Goal: Entertainment & Leisure: Consume media (video, audio)

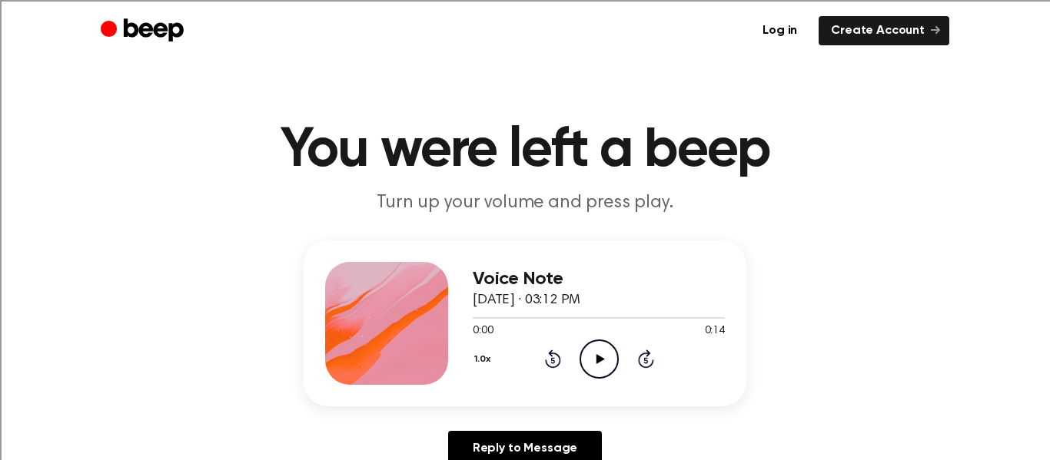
click at [597, 361] on icon at bounding box center [600, 359] width 8 height 10
click at [616, 349] on icon "Play Audio" at bounding box center [599, 359] width 39 height 39
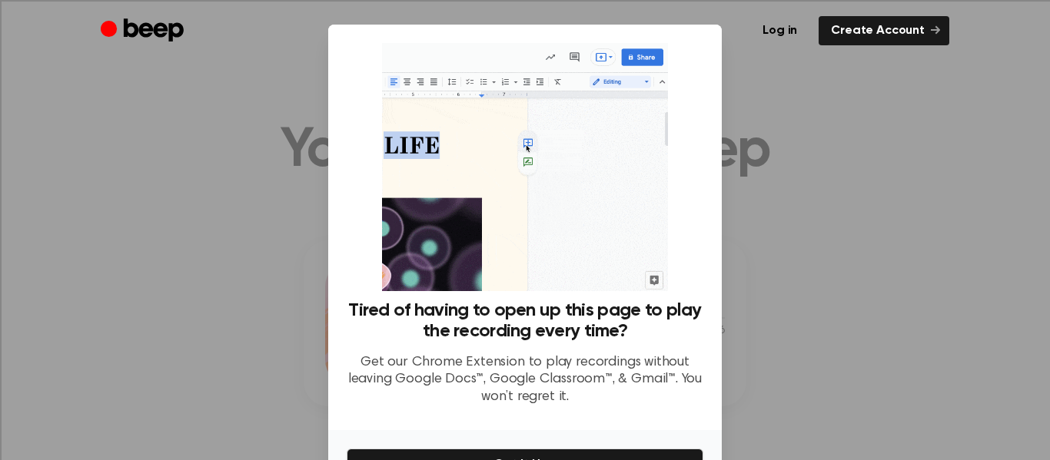
click at [887, 215] on div at bounding box center [525, 230] width 1050 height 460
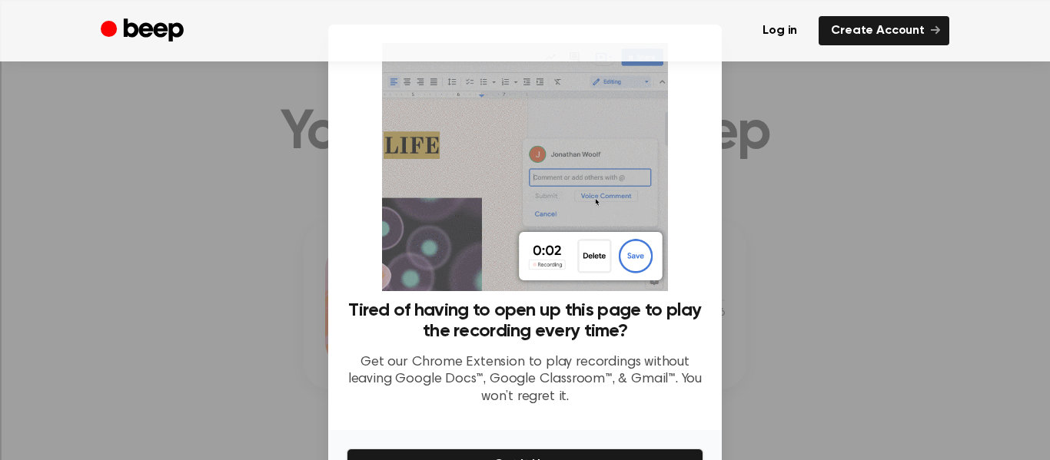
scroll to position [95, 0]
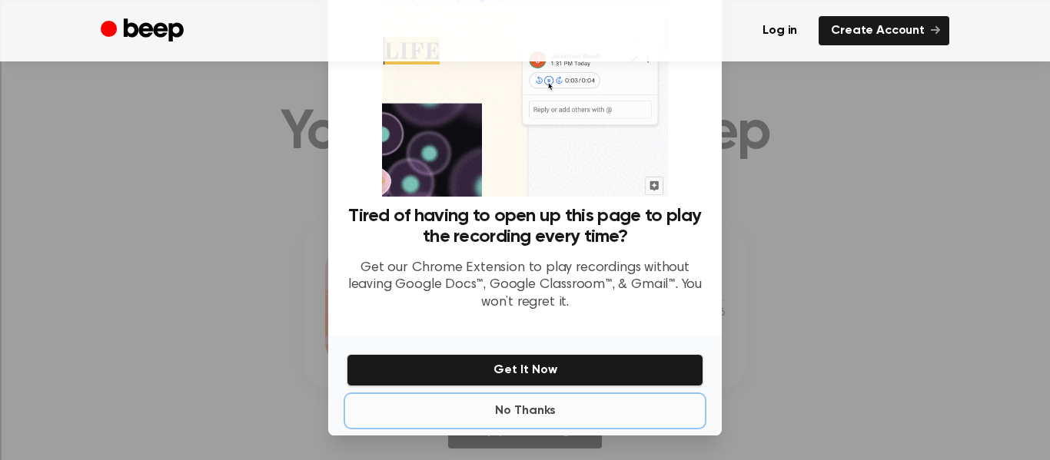
click at [593, 418] on button "No Thanks" at bounding box center [525, 411] width 357 height 31
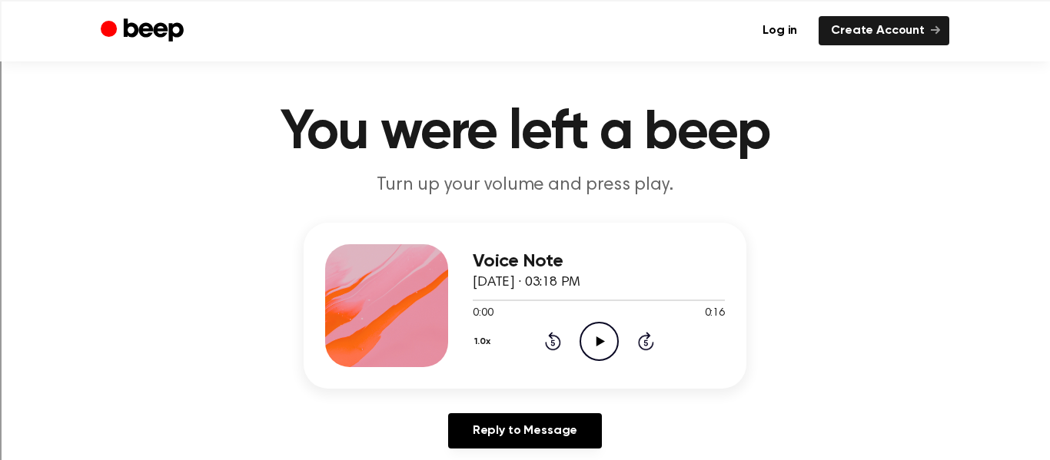
click at [603, 344] on icon "Play Audio" at bounding box center [599, 341] width 39 height 39
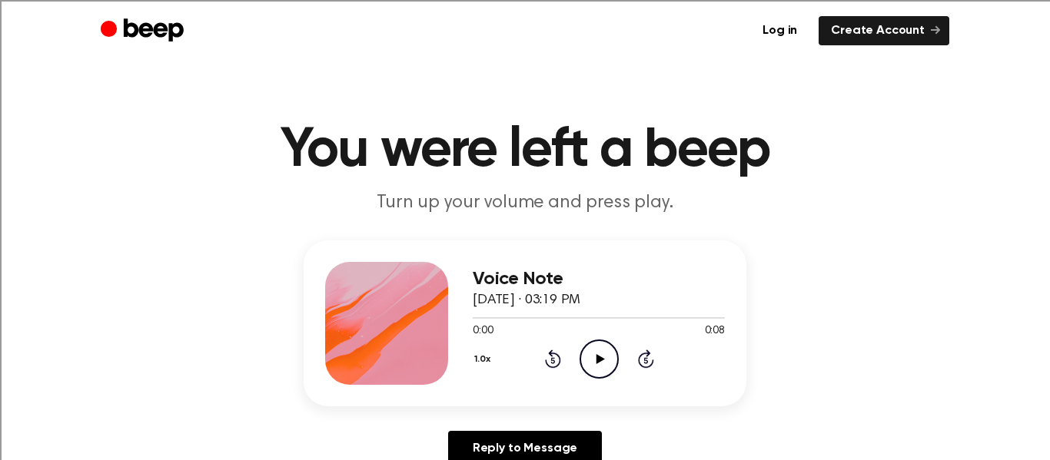
click at [603, 359] on icon at bounding box center [600, 359] width 8 height 10
